Goal: Task Accomplishment & Management: Complete application form

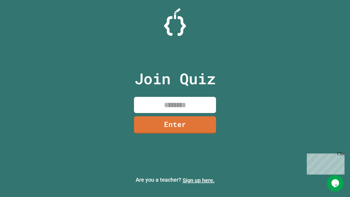
click at [198, 180] on link "Sign up here." at bounding box center [199, 180] width 32 height 7
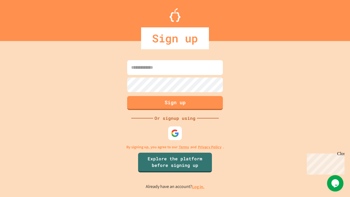
click at [198, 186] on link "Log in." at bounding box center [198, 187] width 13 height 6
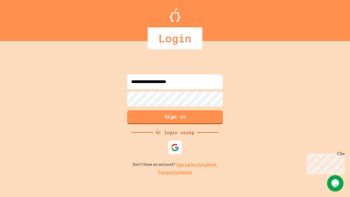
type input "**********"
